Goal: Navigation & Orientation: Understand site structure

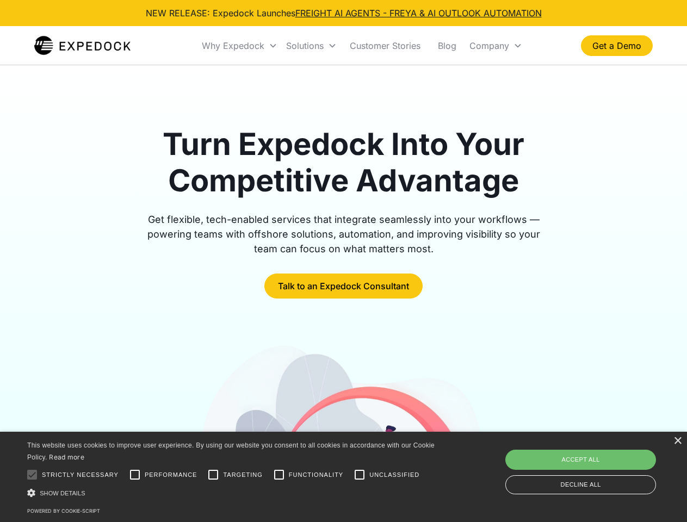
click at [240, 46] on div "Why Expedock" at bounding box center [233, 45] width 63 height 11
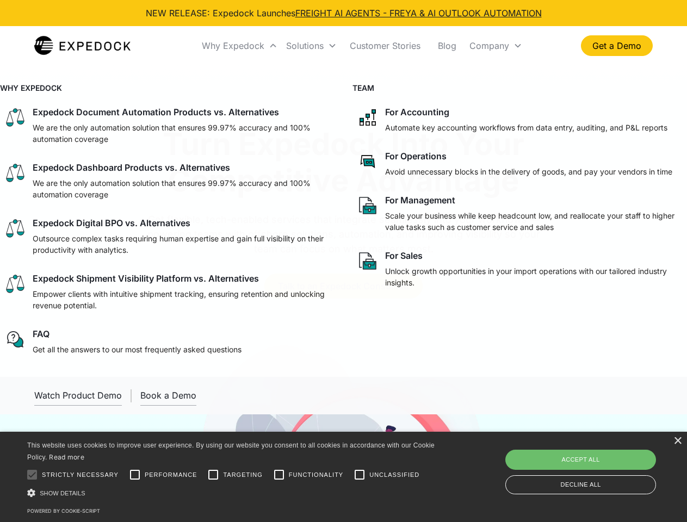
click at [311, 46] on div "Solutions" at bounding box center [305, 45] width 38 height 11
click at [495, 46] on div "Company" at bounding box center [489, 45] width 40 height 11
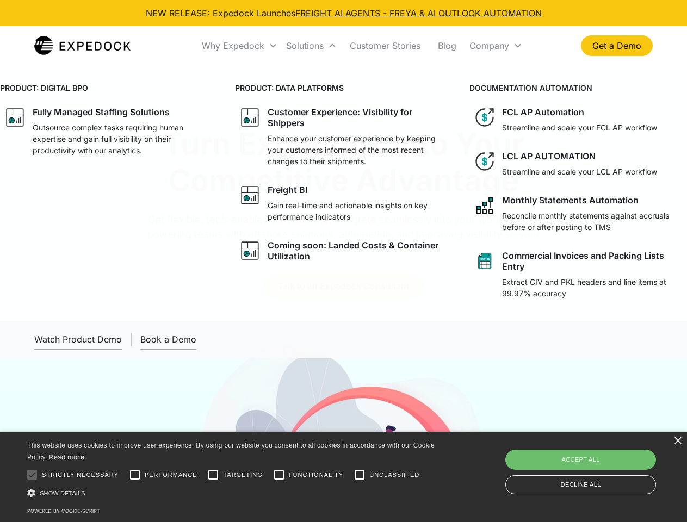
click at [32, 475] on div at bounding box center [32, 475] width 22 height 22
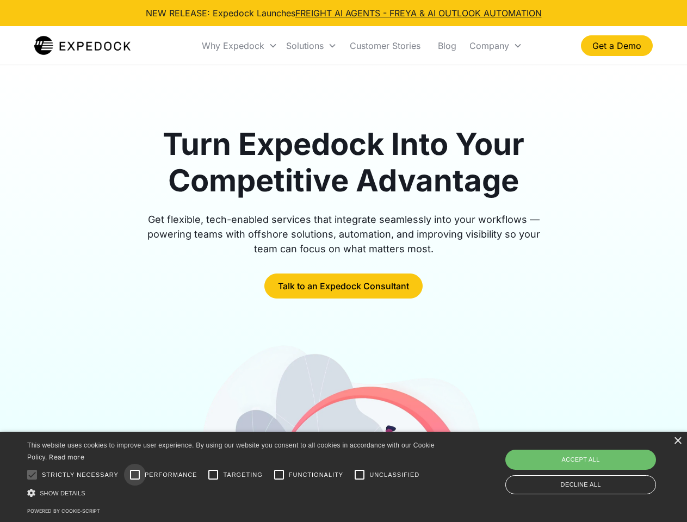
click at [135, 475] on input "Performance" at bounding box center [135, 475] width 22 height 22
checkbox input "true"
click at [213, 475] on input "Targeting" at bounding box center [213, 475] width 22 height 22
checkbox input "true"
click at [279, 475] on input "Functionality" at bounding box center [279, 475] width 22 height 22
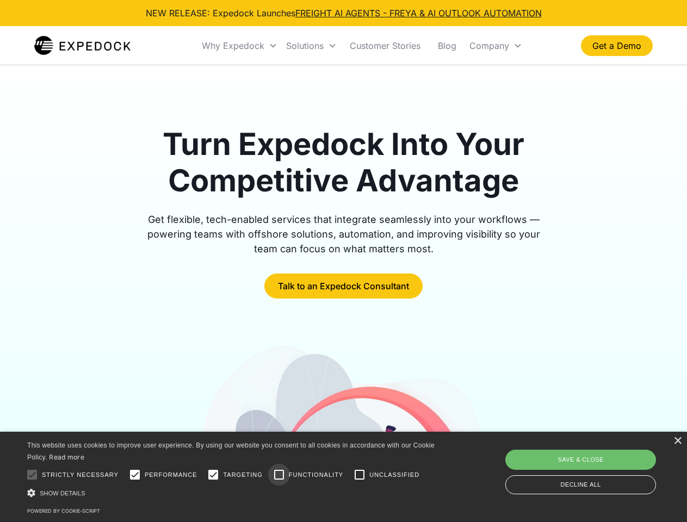
checkbox input "true"
click at [359, 475] on input "Unclassified" at bounding box center [360, 475] width 22 height 22
checkbox input "true"
click at [233, 493] on div "Show details Hide details" at bounding box center [232, 492] width 411 height 11
